Goal: Information Seeking & Learning: Find specific fact

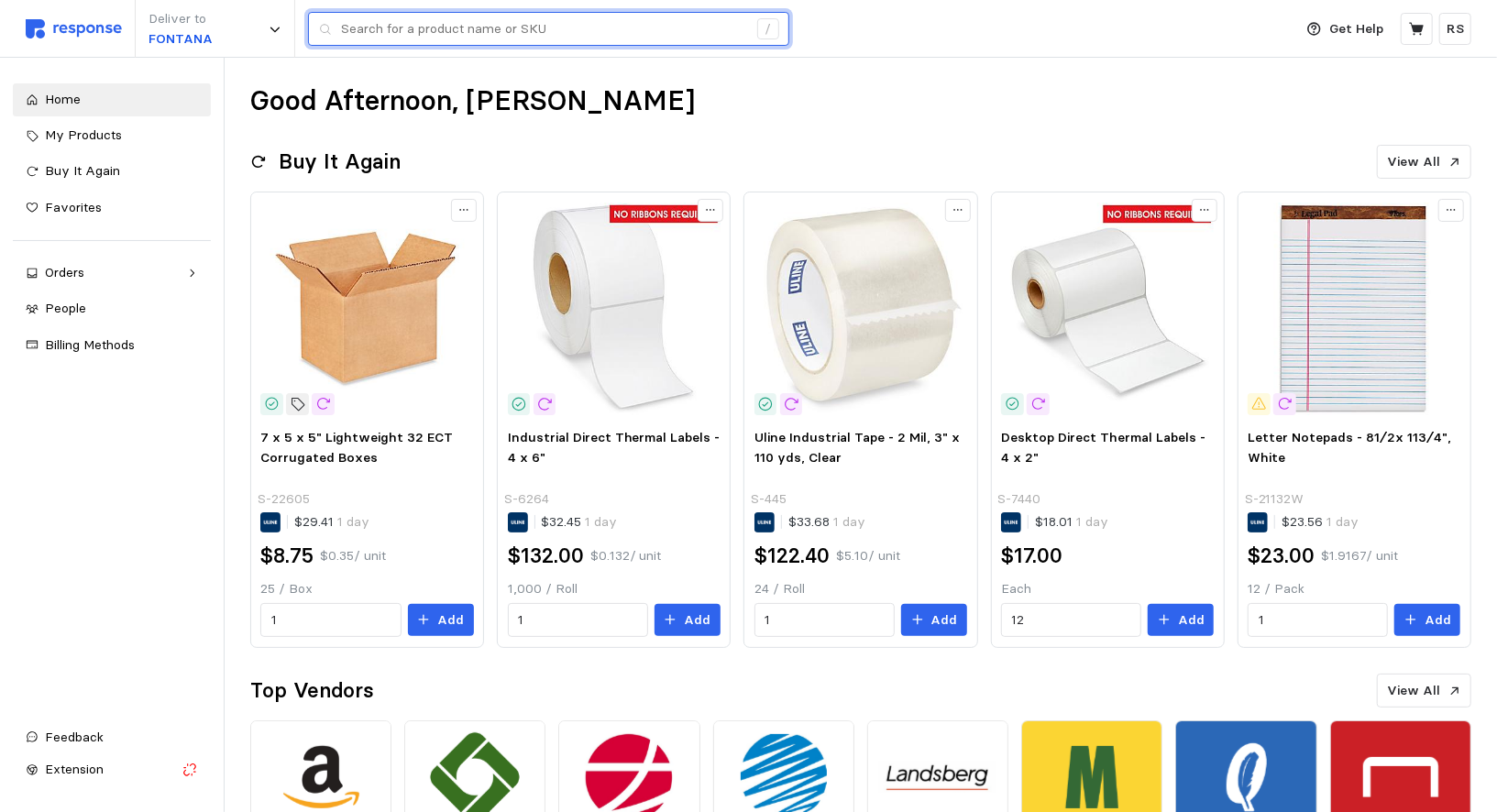
click at [379, 35] on input "text" at bounding box center [545, 29] width 407 height 33
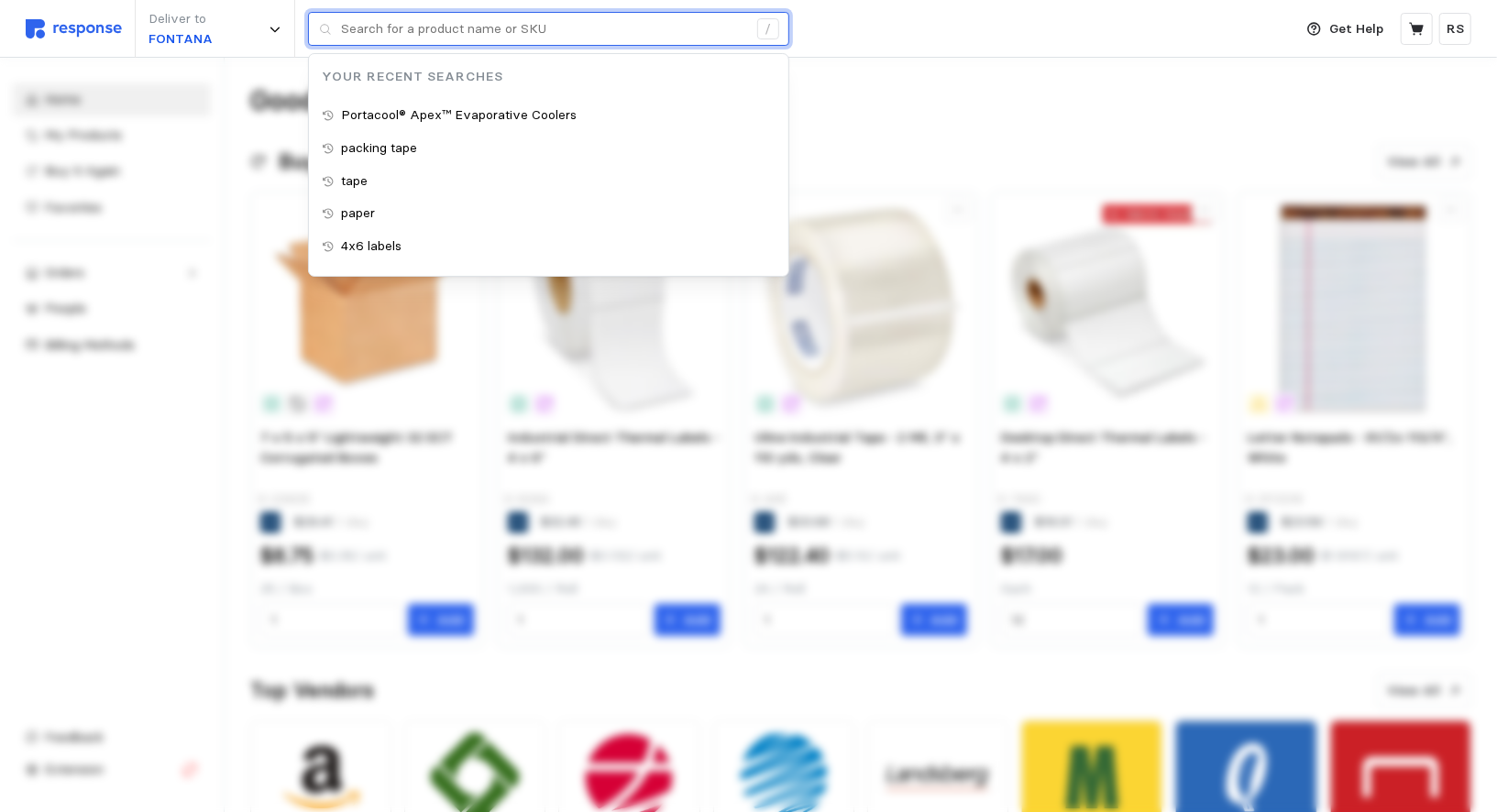
paste input "neurogum"
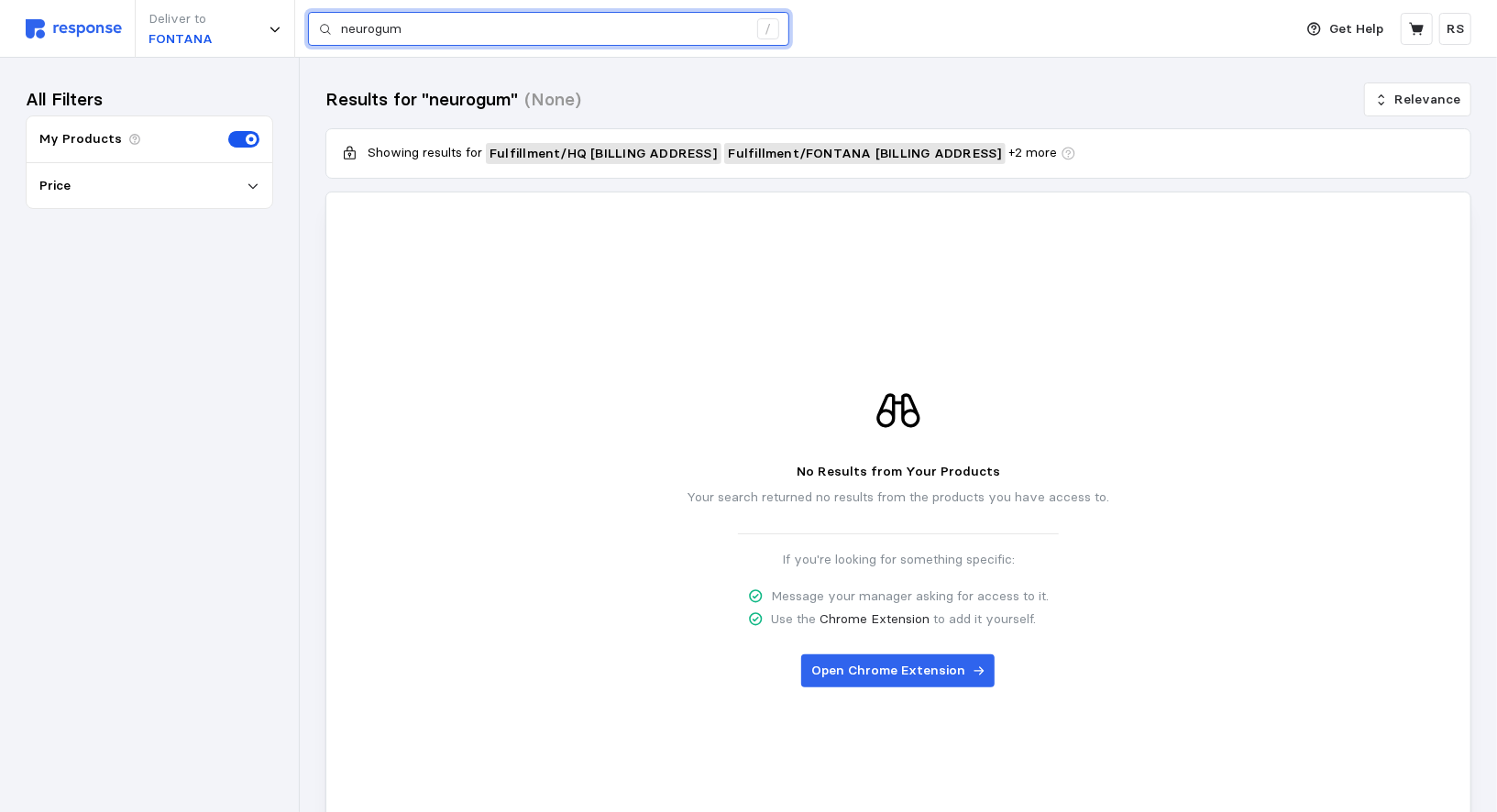
click at [480, 39] on input "neurogum" at bounding box center [545, 29] width 407 height 33
click at [468, 32] on input "neurogum" at bounding box center [545, 29] width 407 height 33
type input "neurogu"
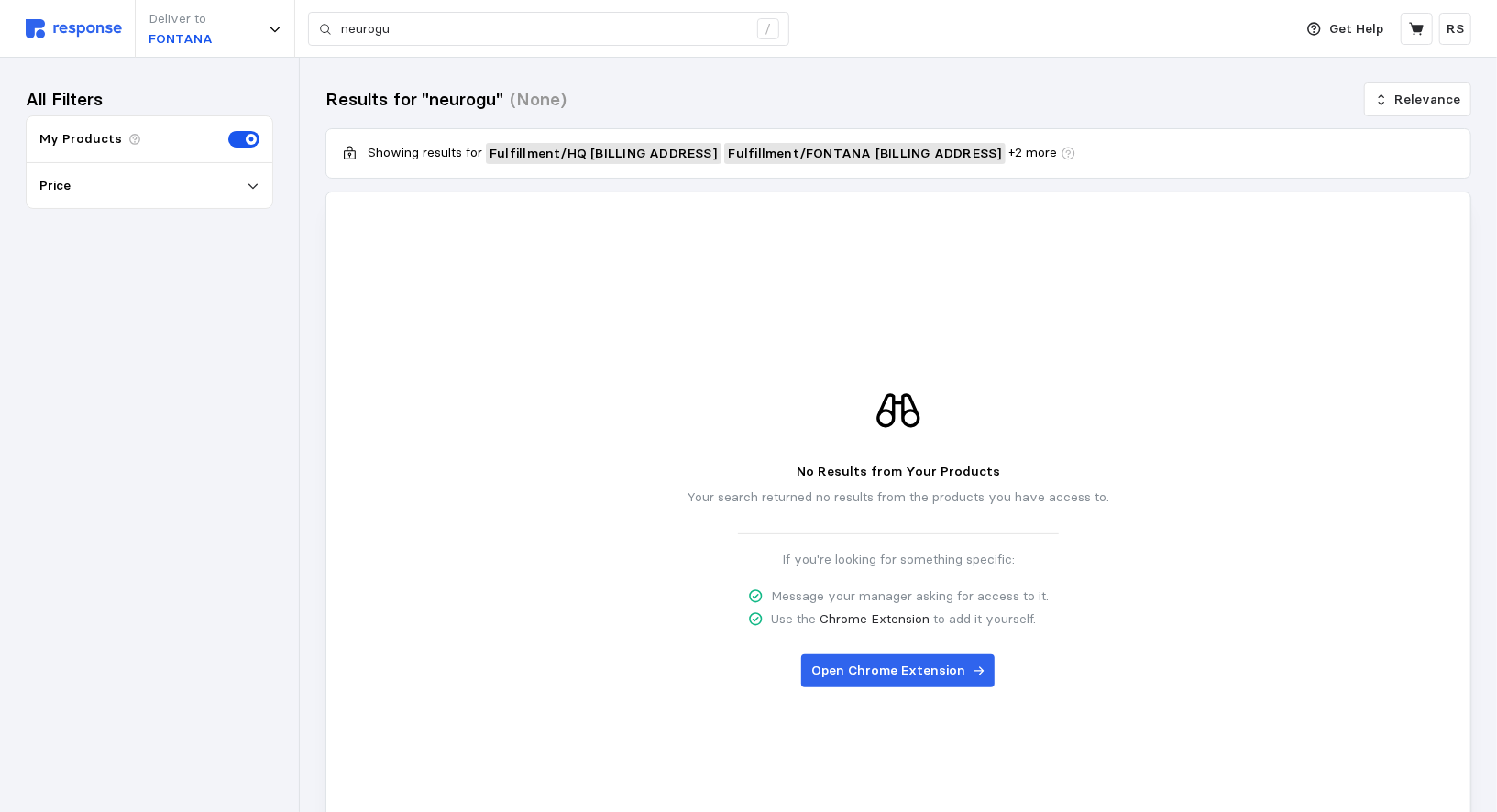
click at [487, 49] on div "Deliver to FONTANA neurogu /" at bounding box center [655, 29] width 1258 height 58
click at [480, 46] on div "Deliver to FONTANA neurogu /" at bounding box center [655, 29] width 1258 height 58
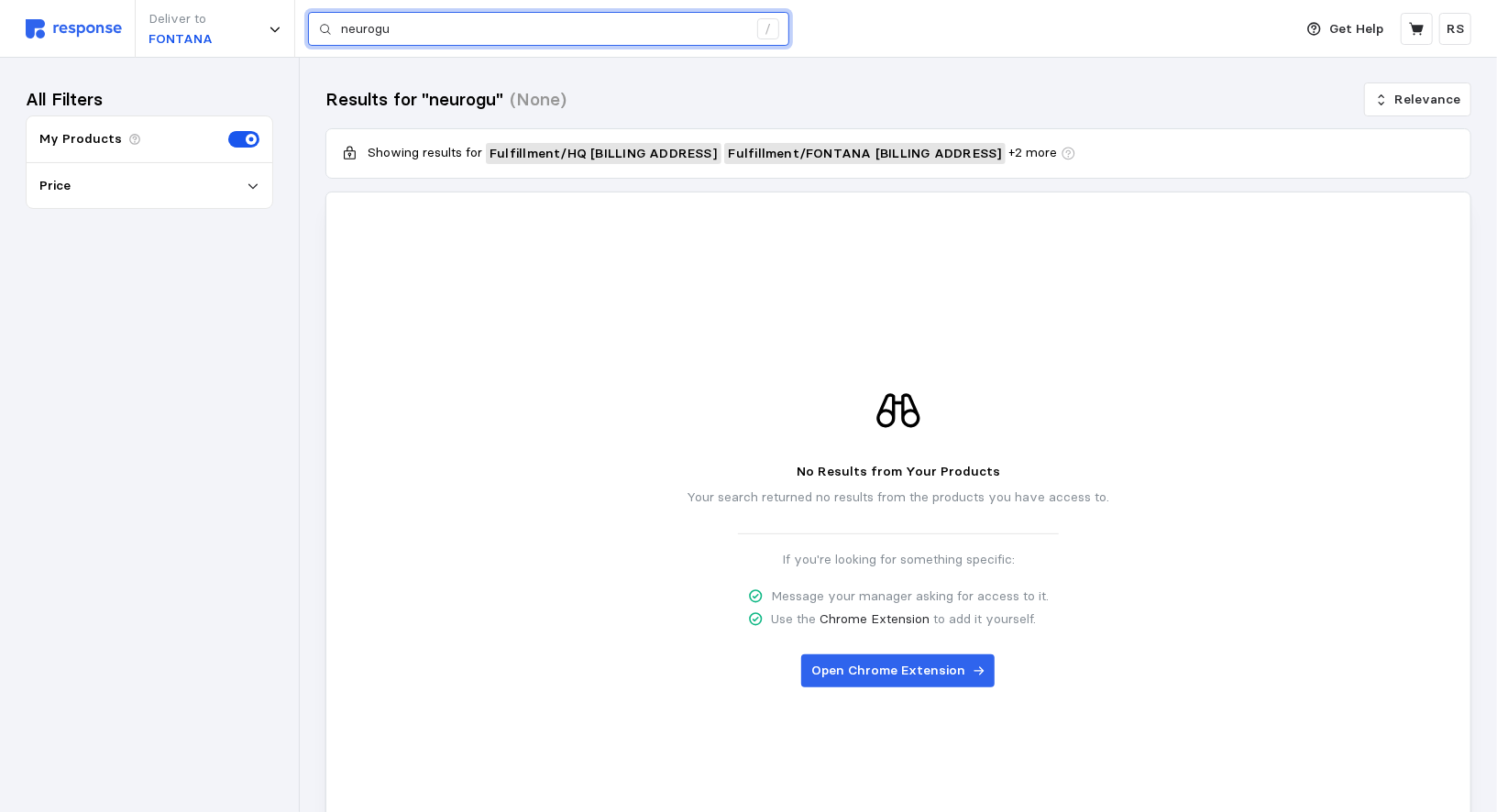
click at [470, 40] on input "neurogu" at bounding box center [545, 29] width 407 height 33
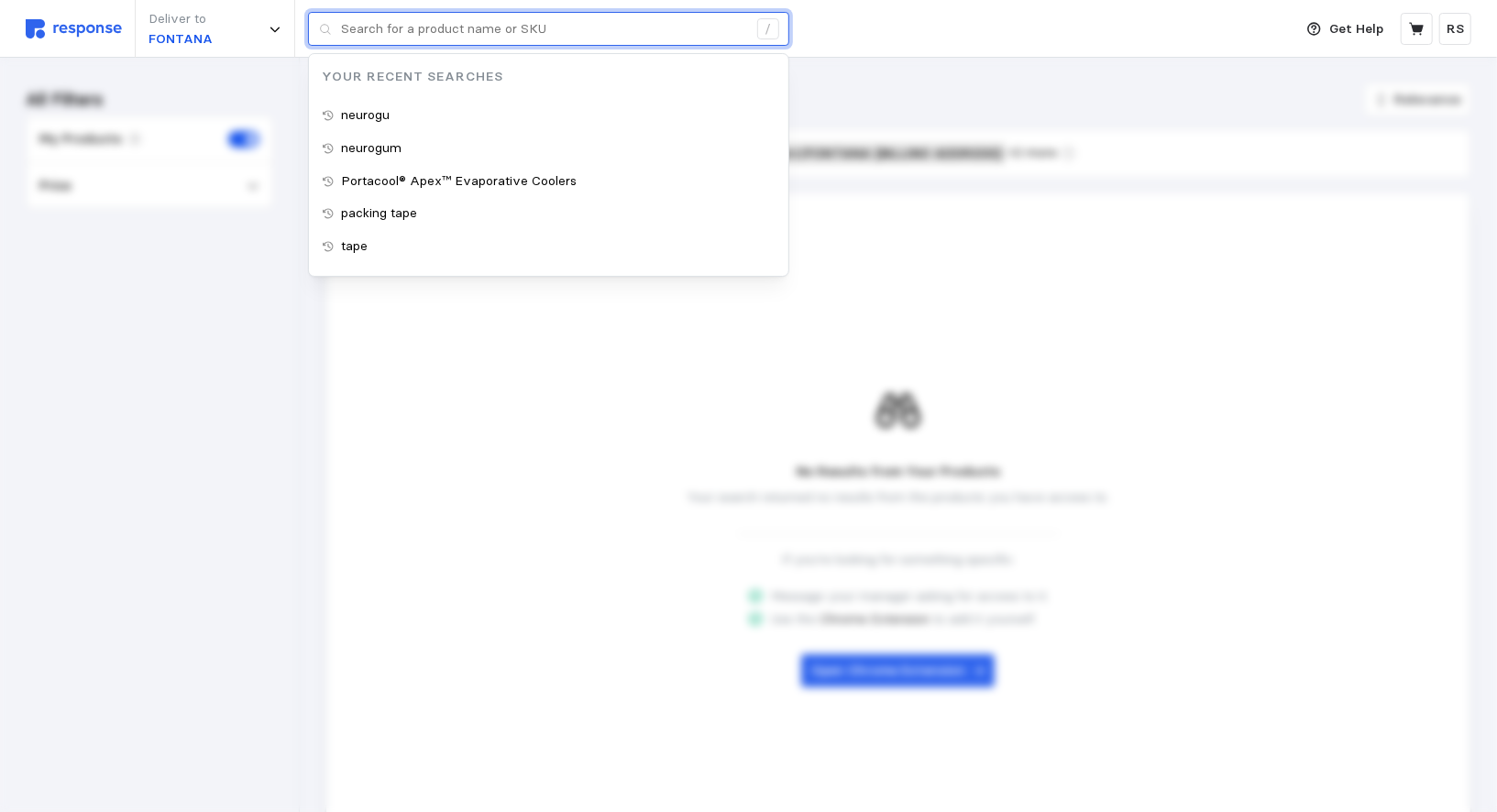
click at [470, 40] on input "text" at bounding box center [545, 29] width 407 height 33
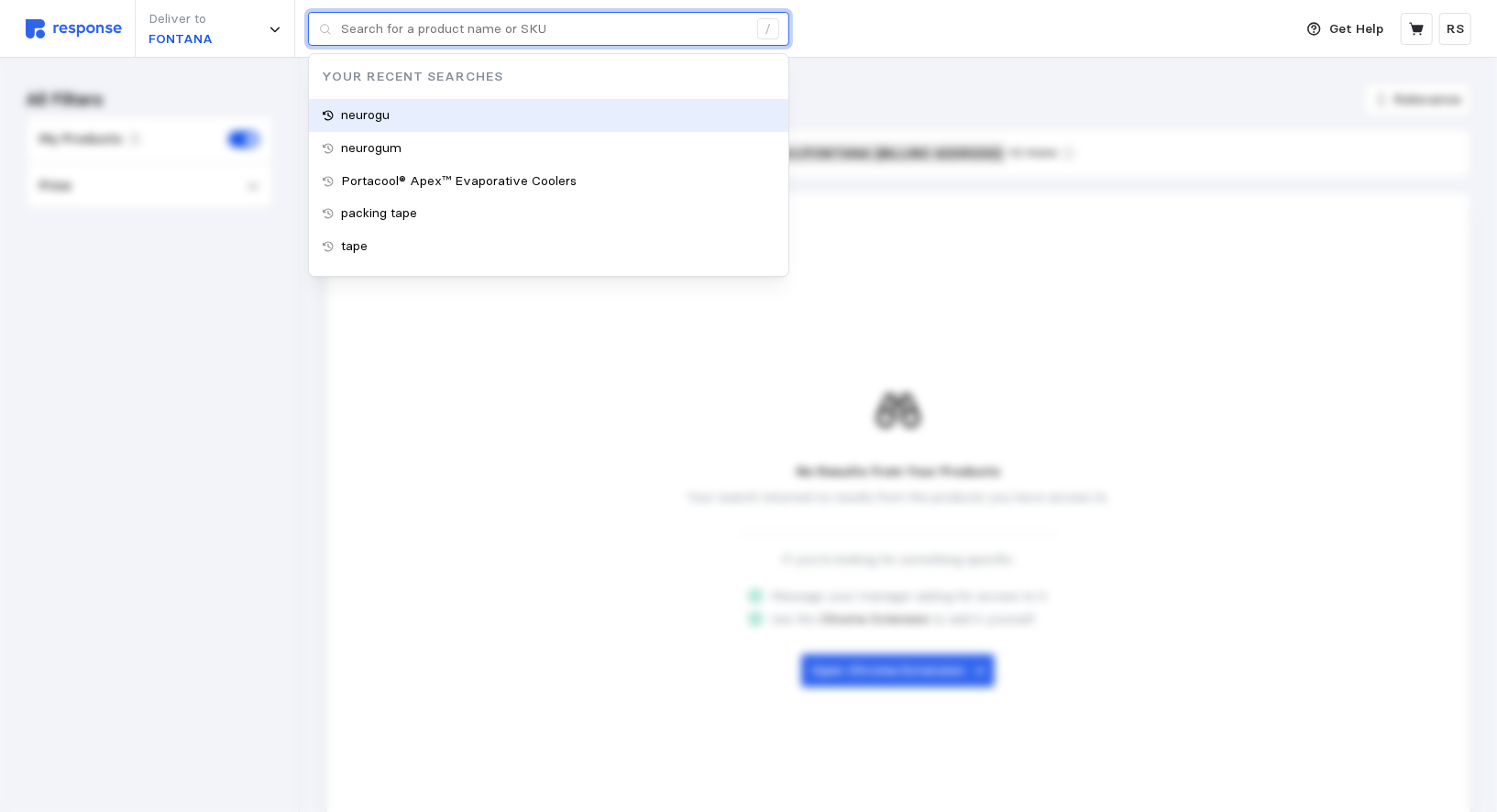
type input "neurogu"
click at [456, 111] on div "neurogu" at bounding box center [549, 115] width 480 height 33
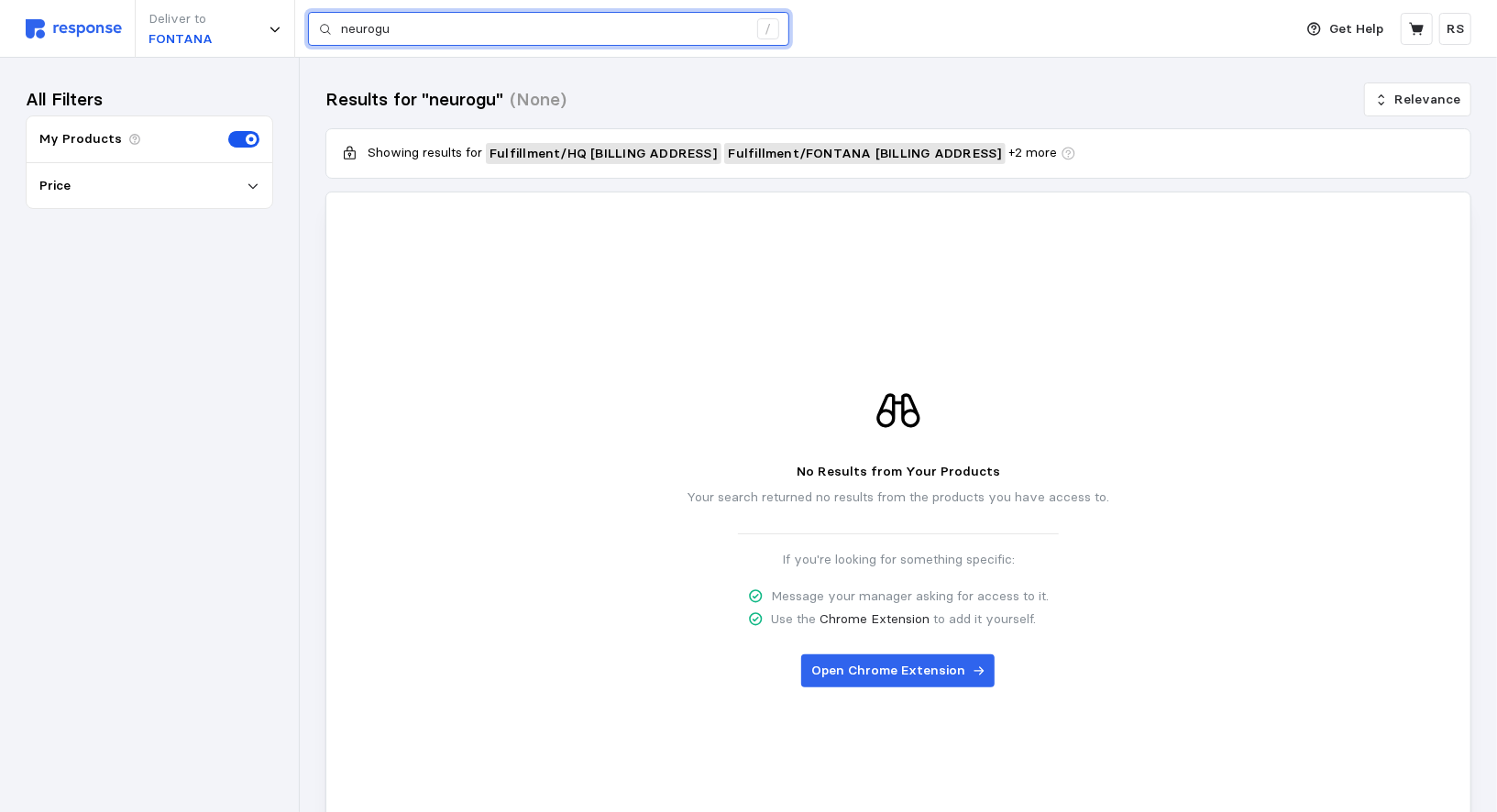
click at [410, 32] on input "neurogu" at bounding box center [545, 29] width 407 height 33
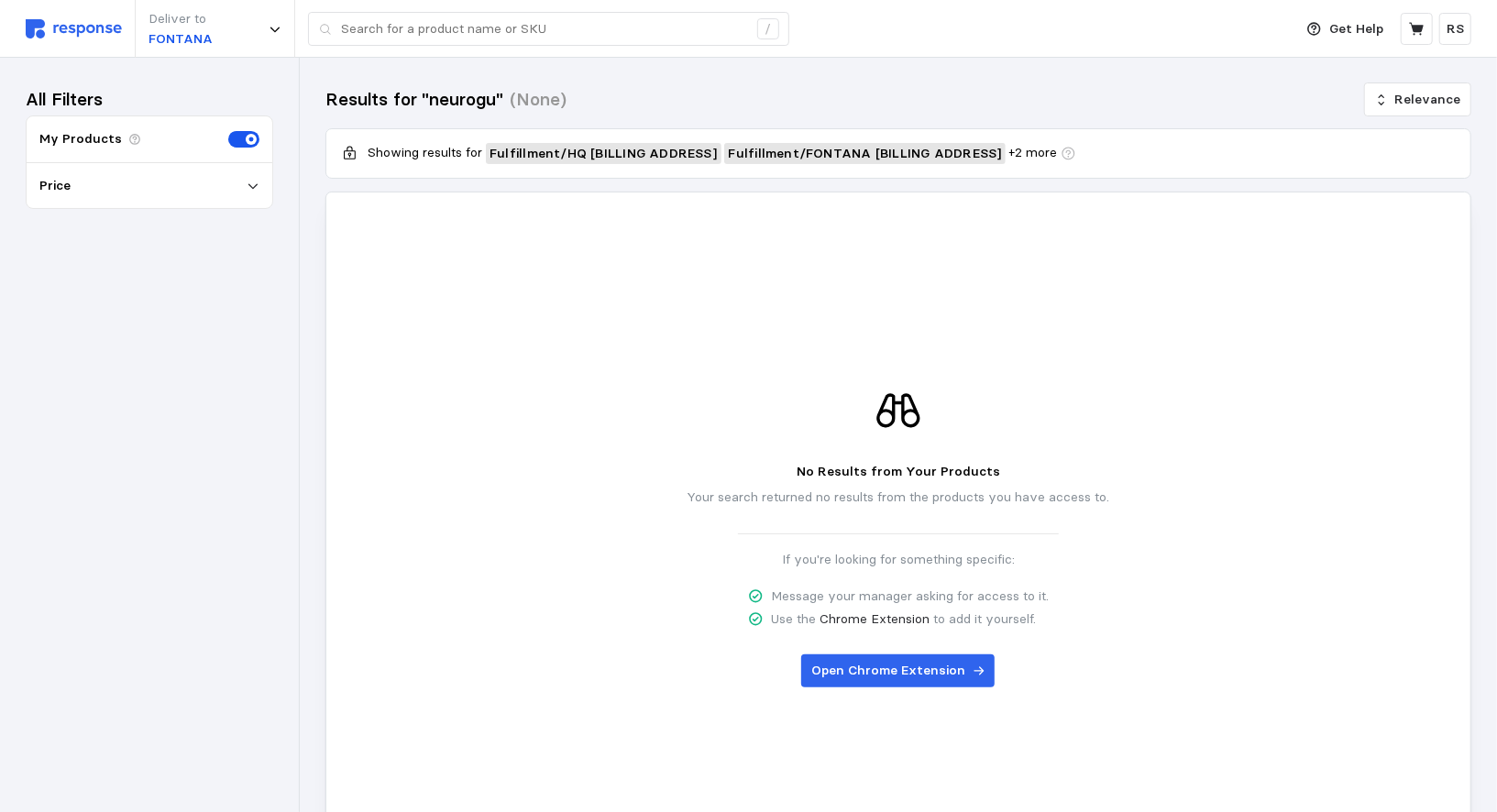
click at [58, 45] on div "Deliver to FONTANA /" at bounding box center [655, 29] width 1258 height 58
click at [52, 36] on img at bounding box center [74, 29] width 96 height 19
type input "neurogu"
